Goal: Task Accomplishment & Management: Manage account settings

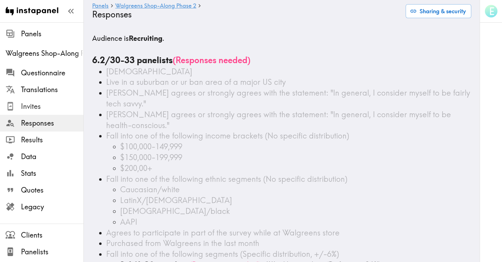
click at [32, 108] on span "Invites" at bounding box center [52, 107] width 63 height 10
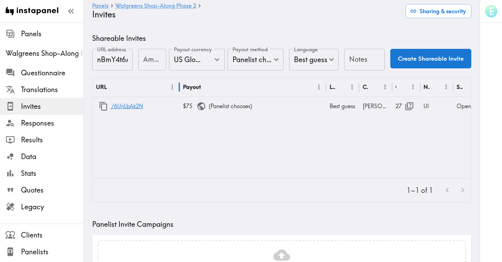
drag, startPoint x: 125, startPoint y: 86, endPoint x: 179, endPoint y: 87, distance: 54.1
click at [179, 87] on div at bounding box center [179, 87] width 3 height 20
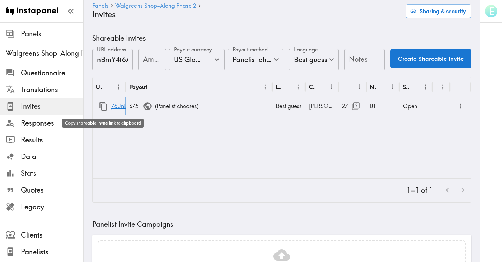
click at [101, 106] on icon "button" at bounding box center [103, 106] width 9 height 9
